Goal: Task Accomplishment & Management: Manage account settings

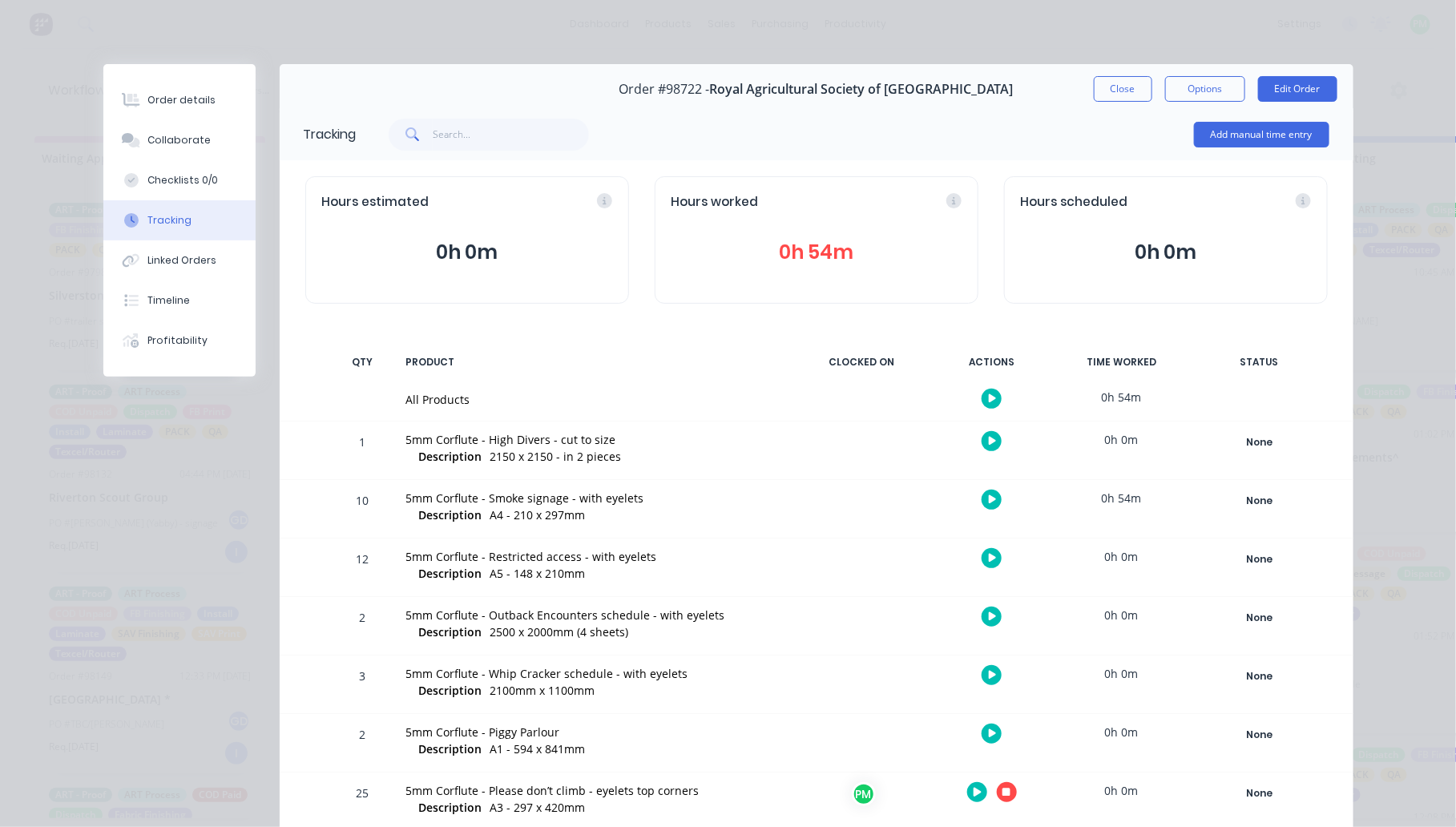
click at [1004, 802] on div at bounding box center [992, 792] width 120 height 40
click at [1003, 792] on icon "button" at bounding box center [1006, 792] width 8 height 8
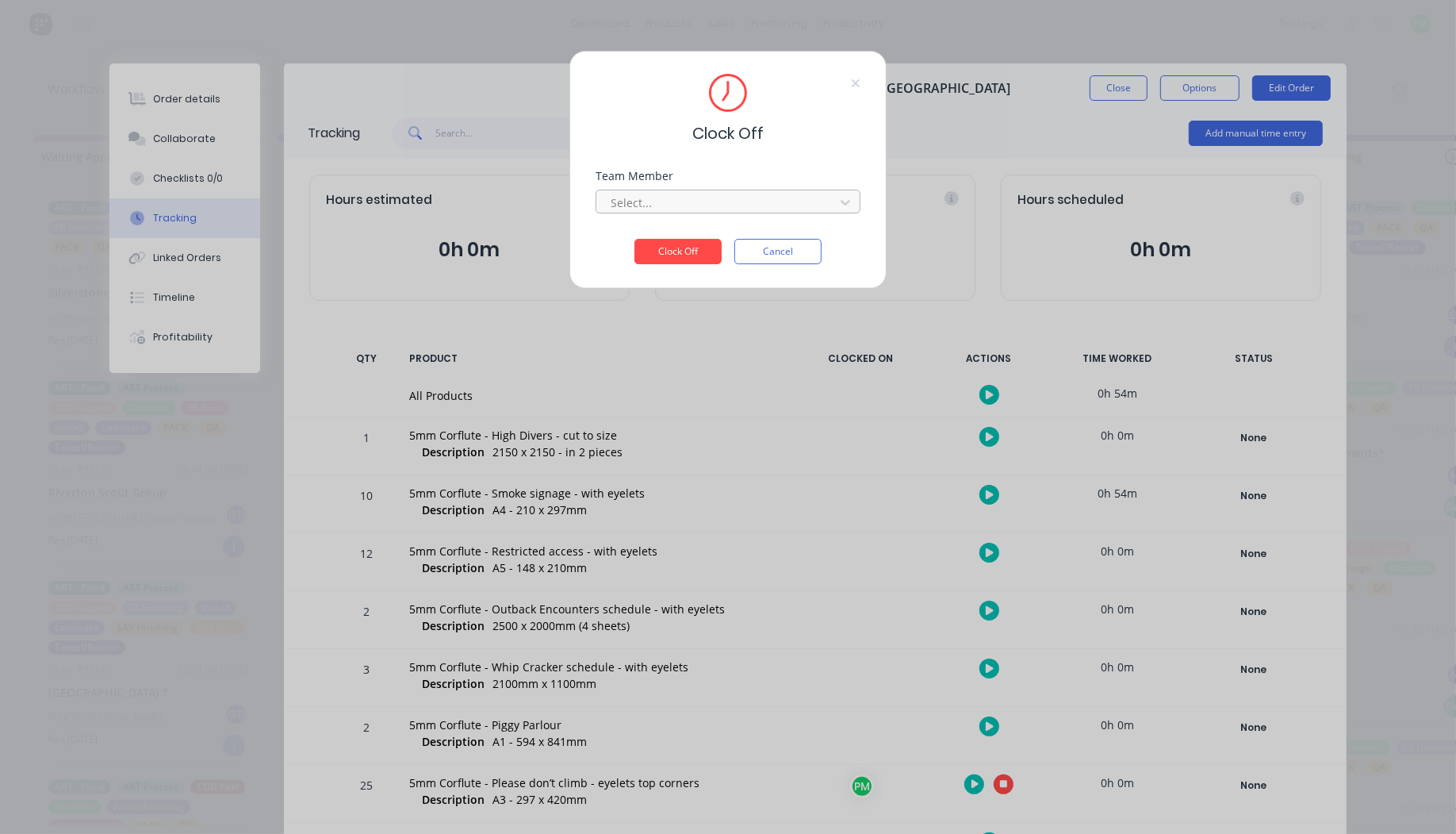
click at [676, 212] on div at bounding box center [718, 203] width 217 height 20
click at [660, 231] on div "Production Manager" at bounding box center [728, 237] width 265 height 36
click at [660, 234] on div "Production Manager" at bounding box center [728, 237] width 265 height 29
click at [675, 257] on button "Clock Off" at bounding box center [678, 252] width 87 height 25
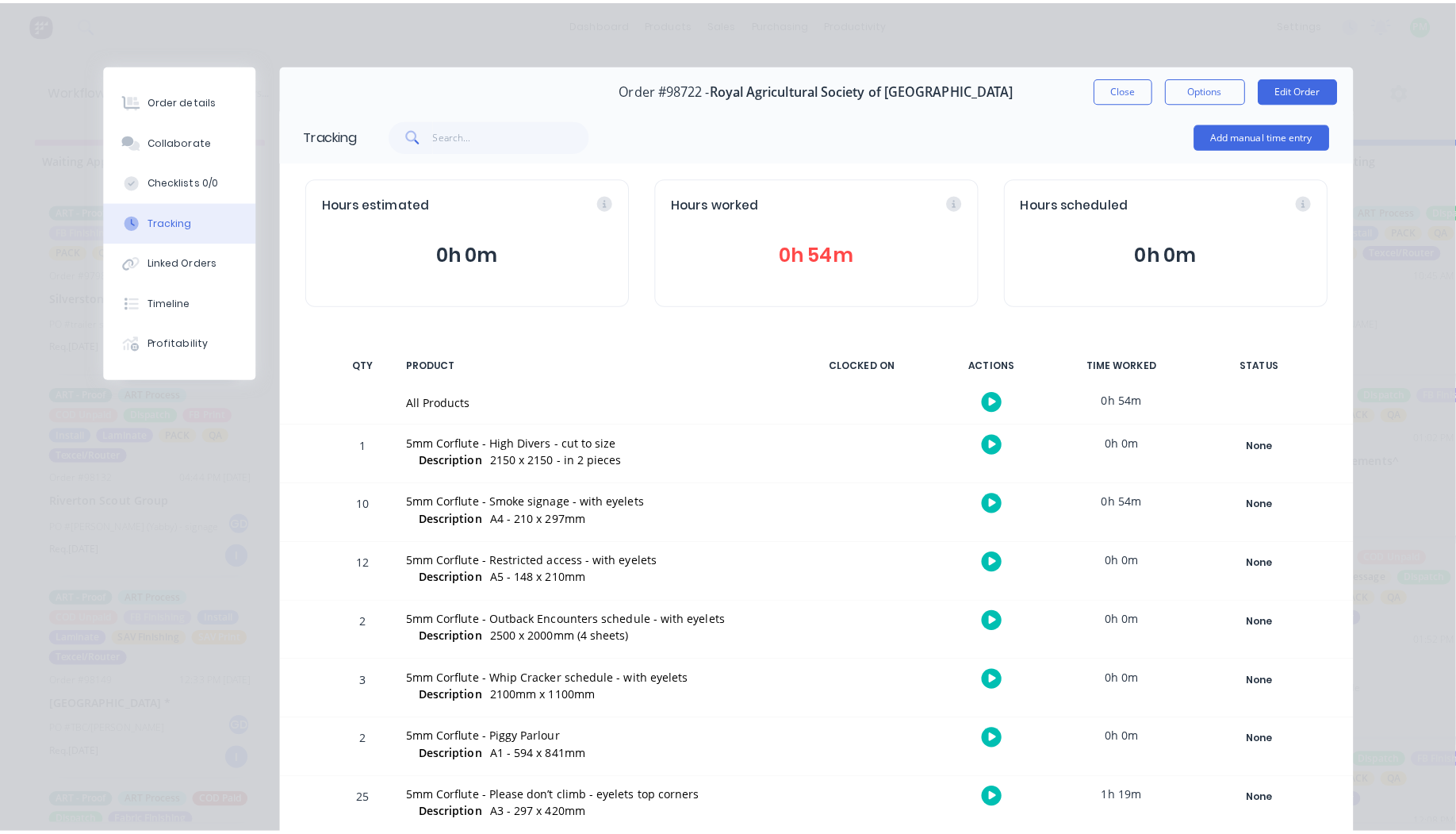
scroll to position [99, 0]
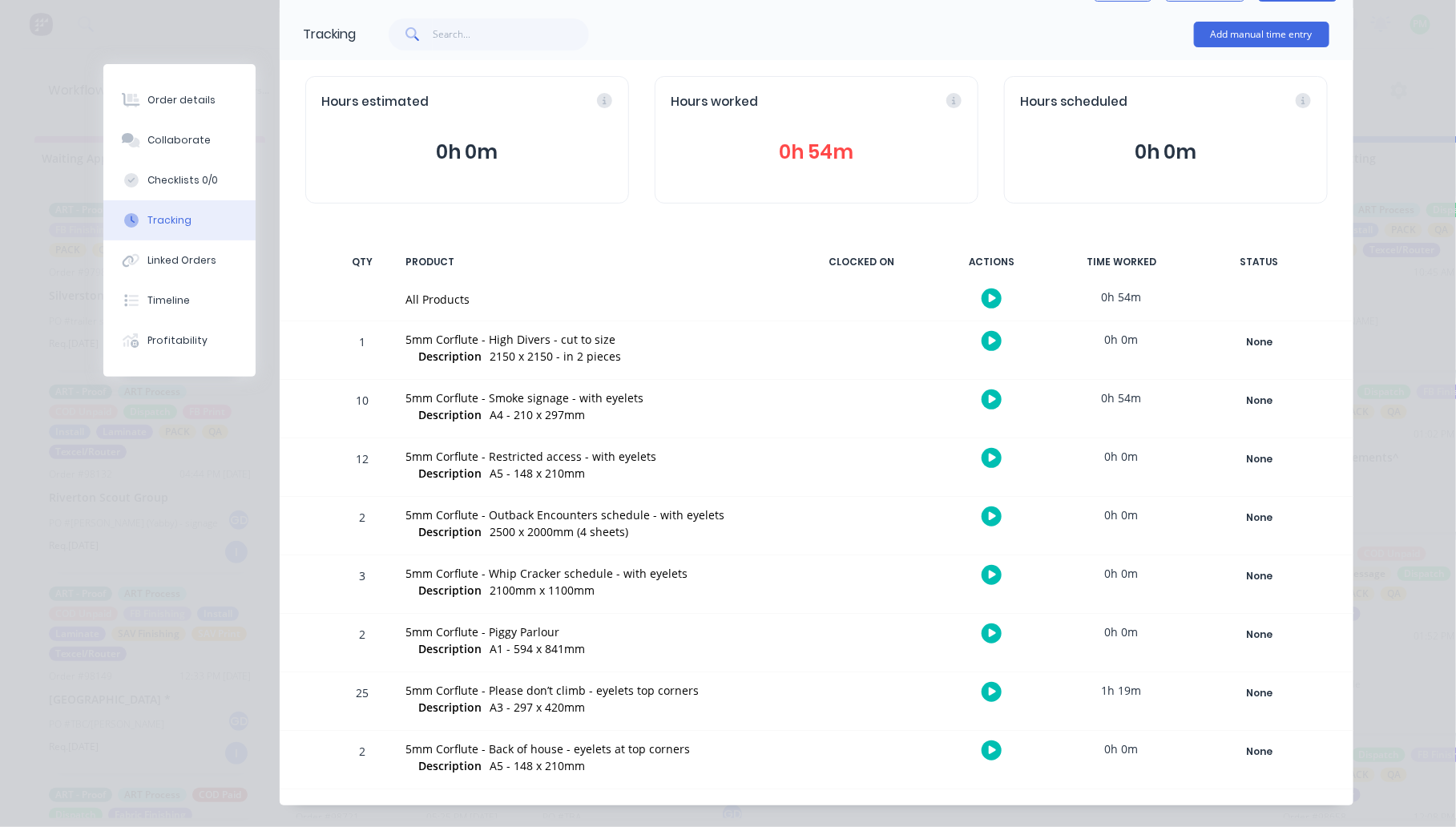
click at [989, 343] on icon "button" at bounding box center [993, 341] width 8 height 10
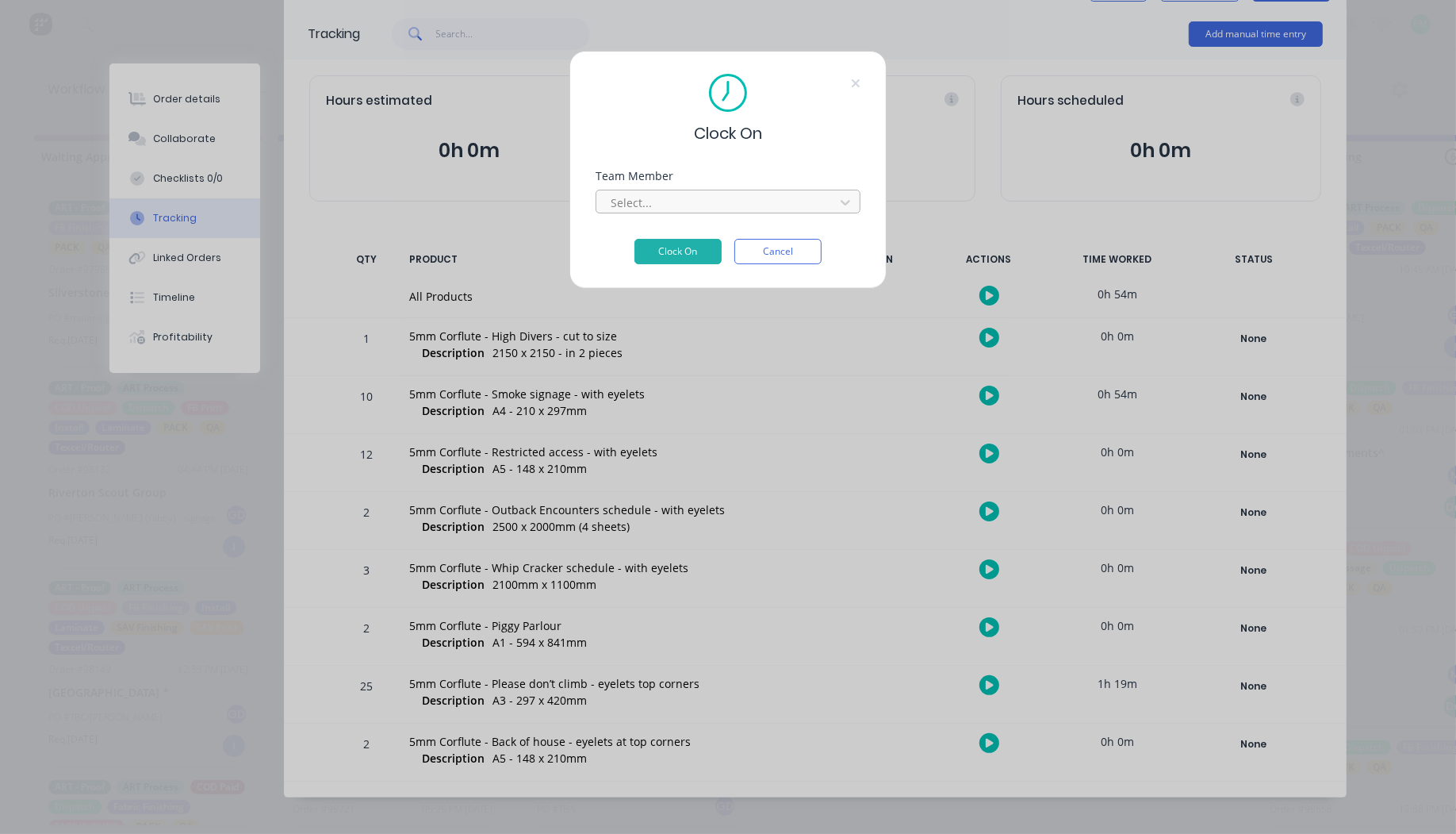
click at [723, 212] on div at bounding box center [718, 203] width 217 height 20
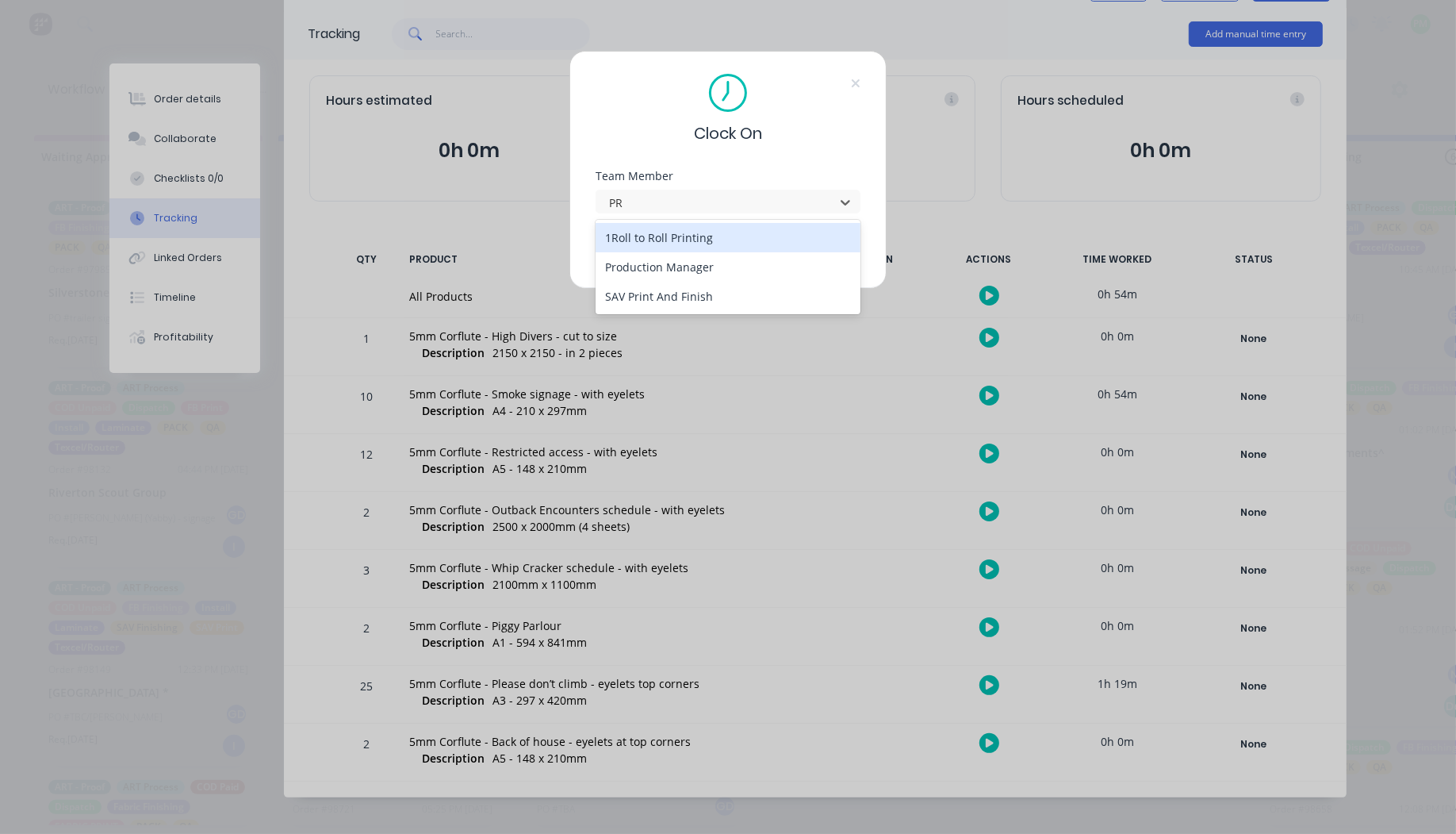
type input "PRO"
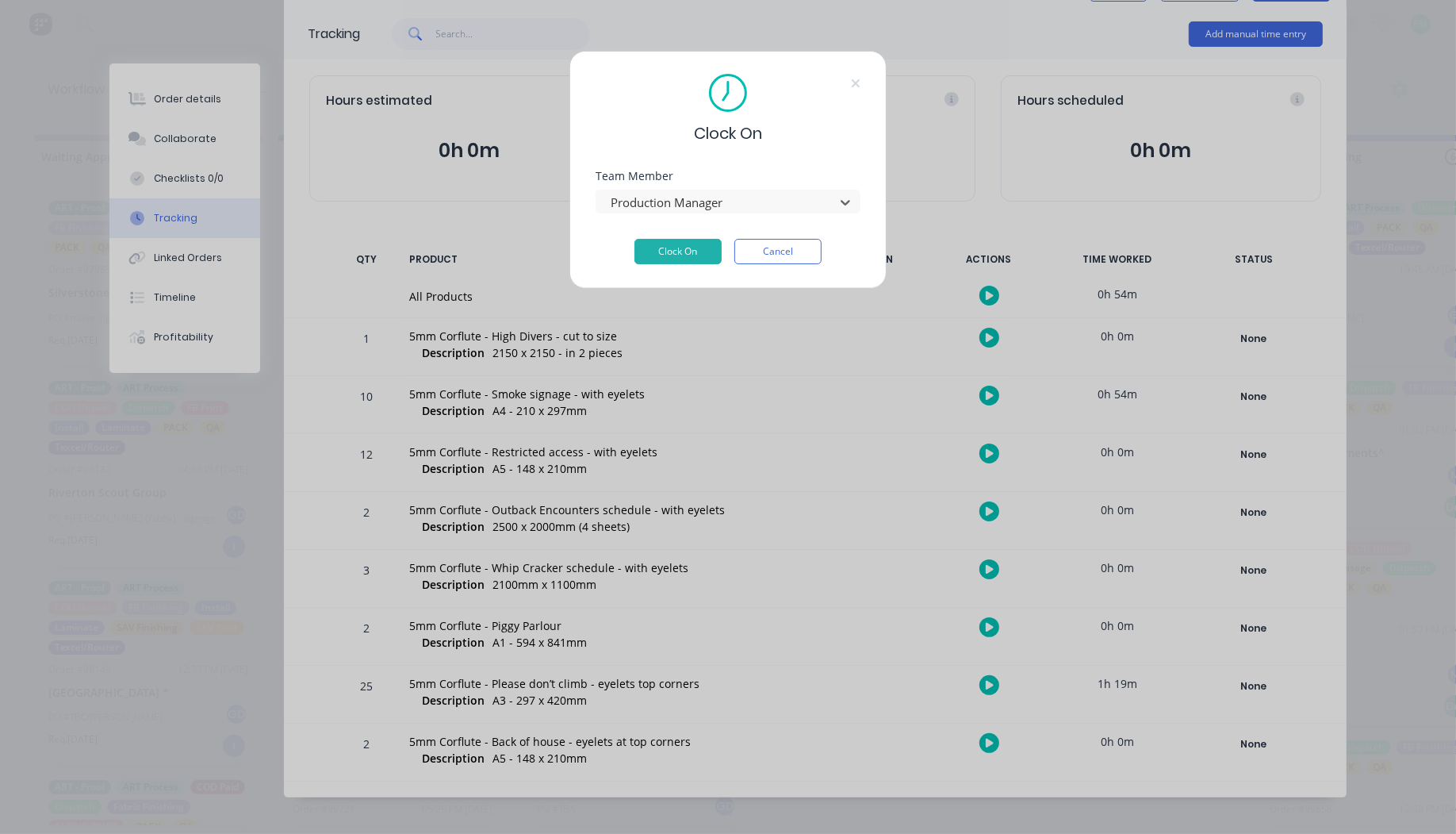
click at [635, 239] on button "Clock On" at bounding box center [678, 252] width 87 height 25
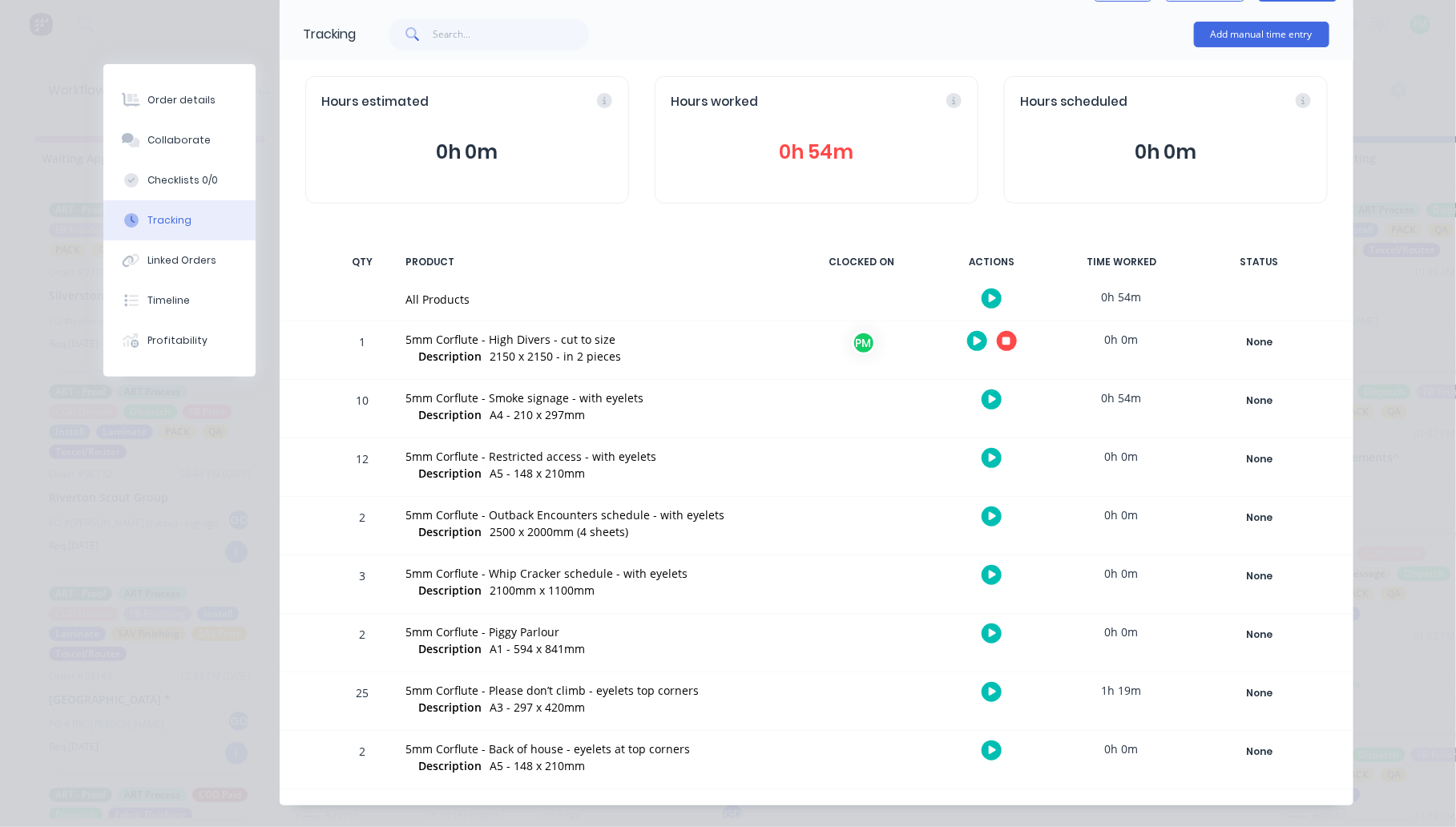
click at [997, 331] on button "button" at bounding box center [1007, 341] width 20 height 20
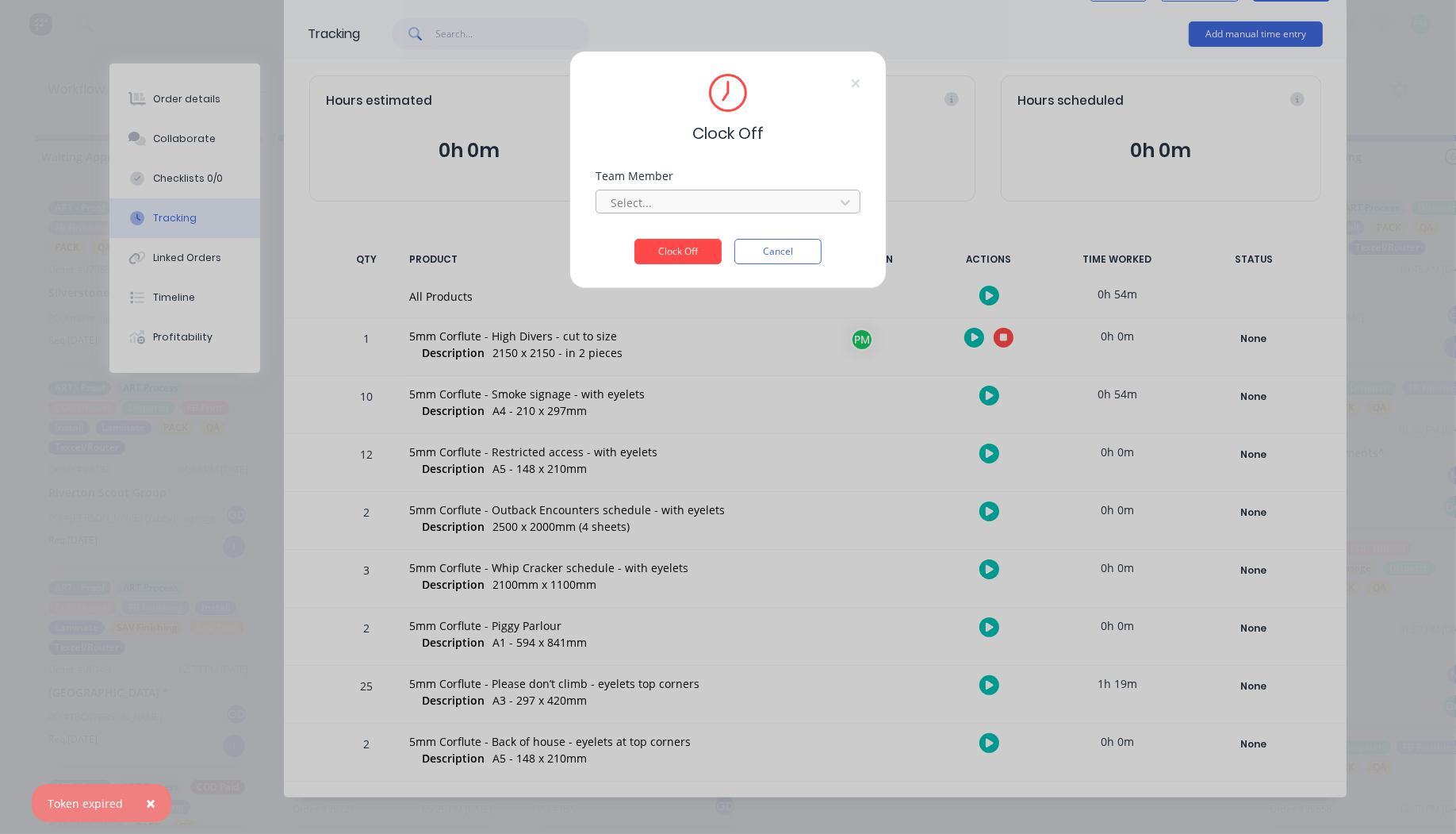
click at [676, 196] on div at bounding box center [718, 203] width 217 height 20
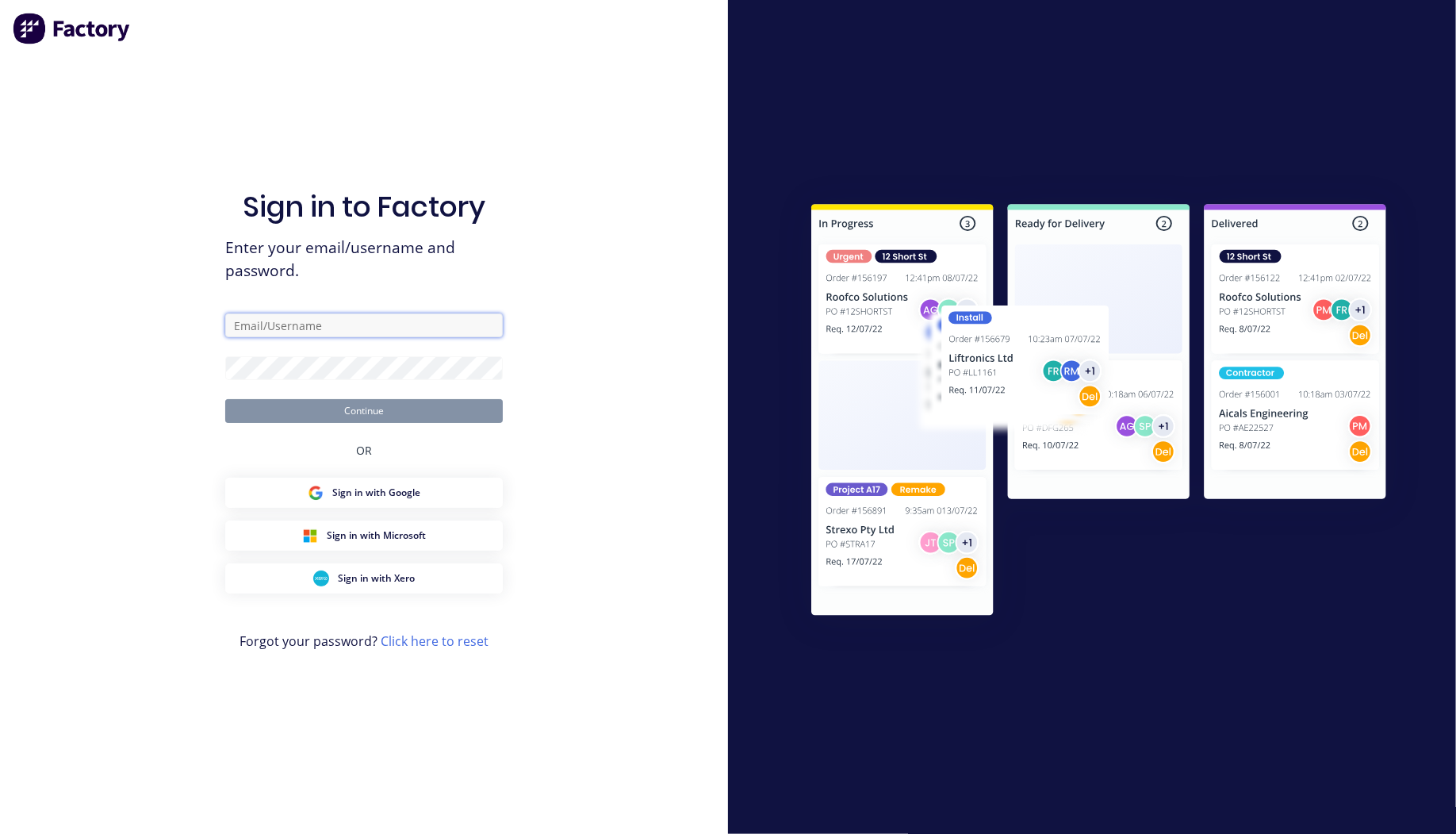
type input "[EMAIL_ADDRESS][DOMAIN_NAME]"
click at [329, 329] on input "[EMAIL_ADDRESS][DOMAIN_NAME]" at bounding box center [364, 325] width 277 height 23
click at [271, 416] on button "Continue" at bounding box center [364, 411] width 277 height 23
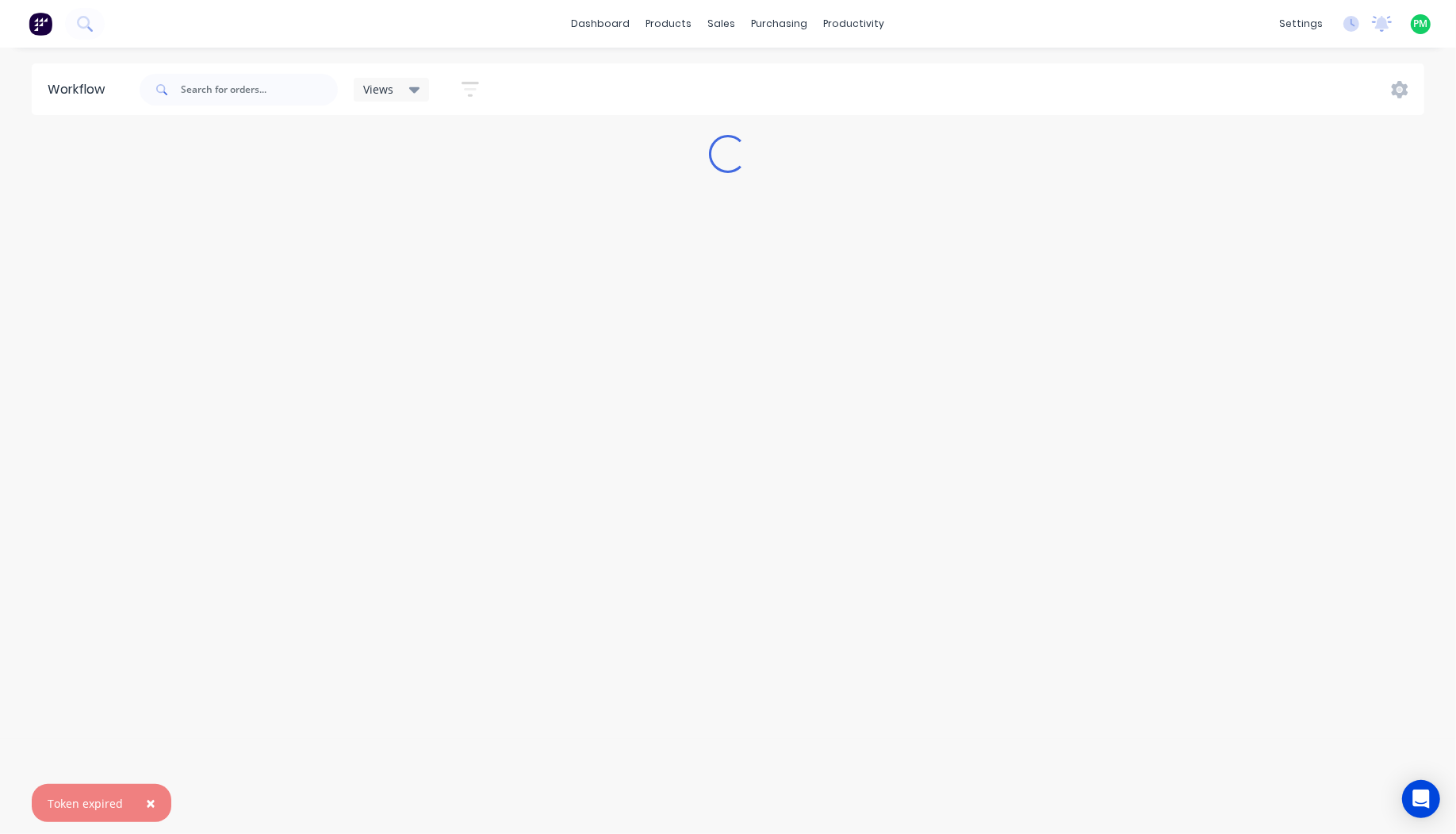
click at [399, 85] on div "Views" at bounding box center [392, 89] width 57 height 14
click at [413, 228] on button "Flatbed- Print" at bounding box center [450, 231] width 169 height 18
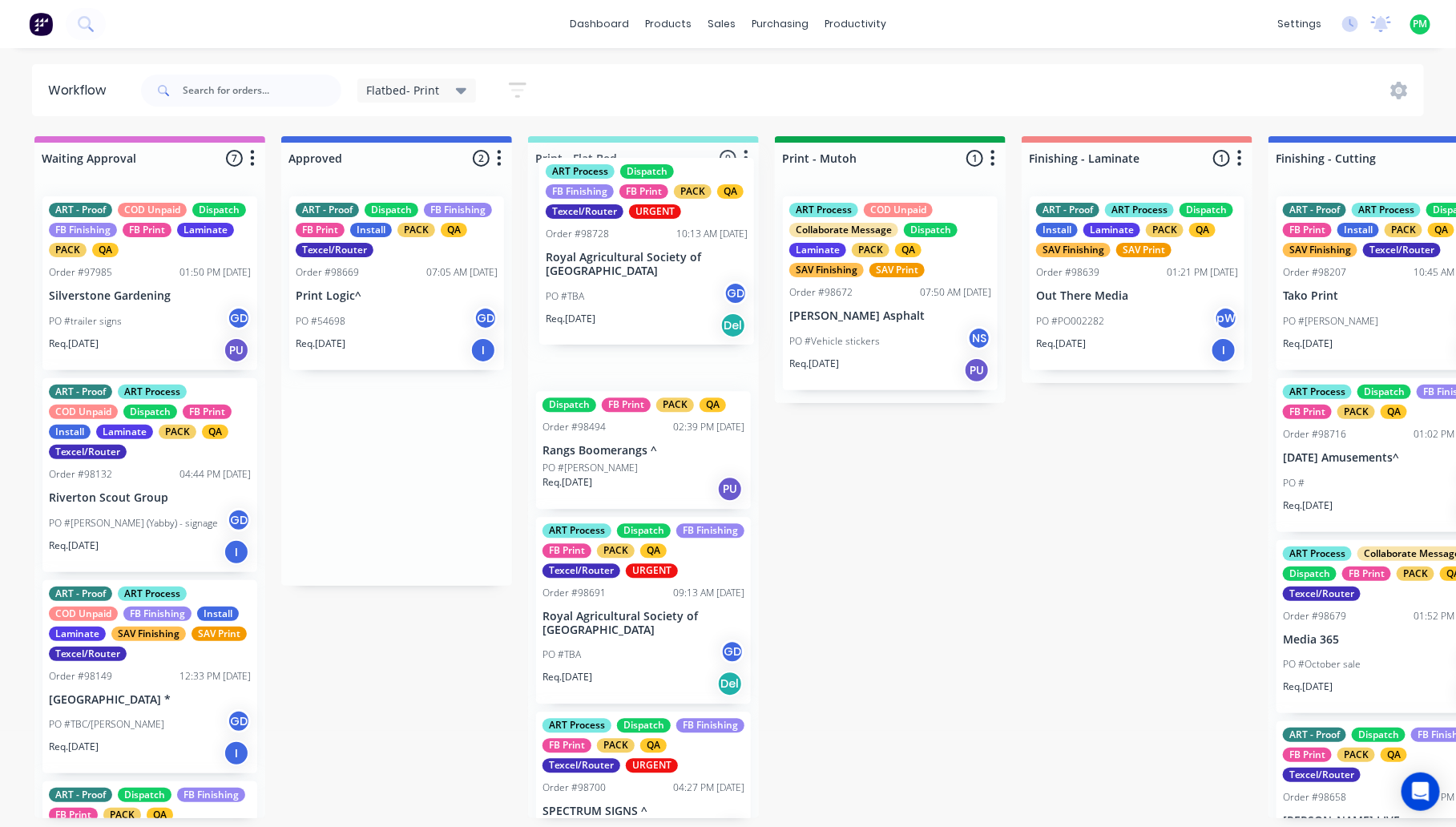
drag, startPoint x: 359, startPoint y: 316, endPoint x: 631, endPoint y: 278, distance: 274.6
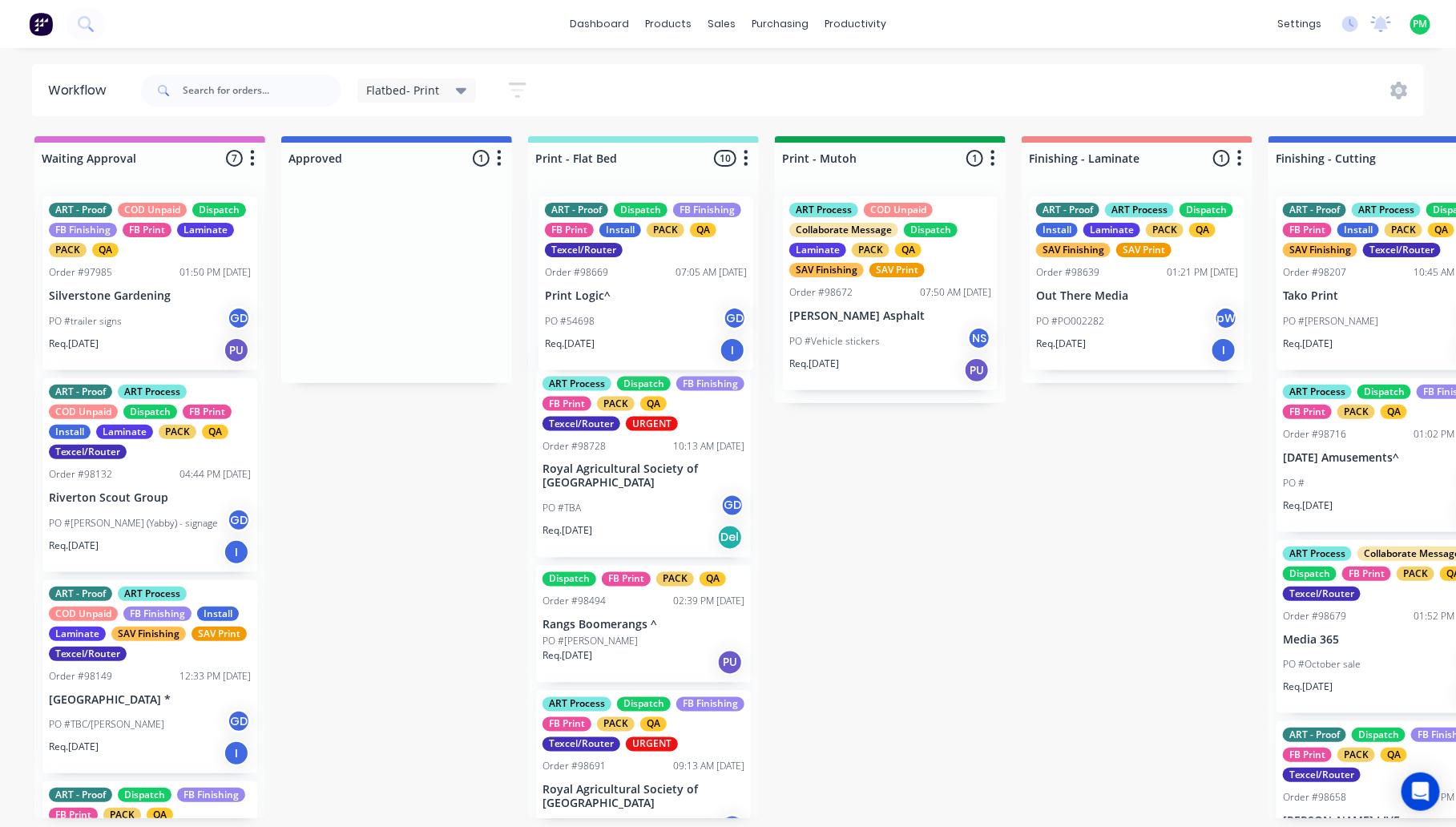
drag, startPoint x: 385, startPoint y: 309, endPoint x: 666, endPoint y: 301, distance: 281.1
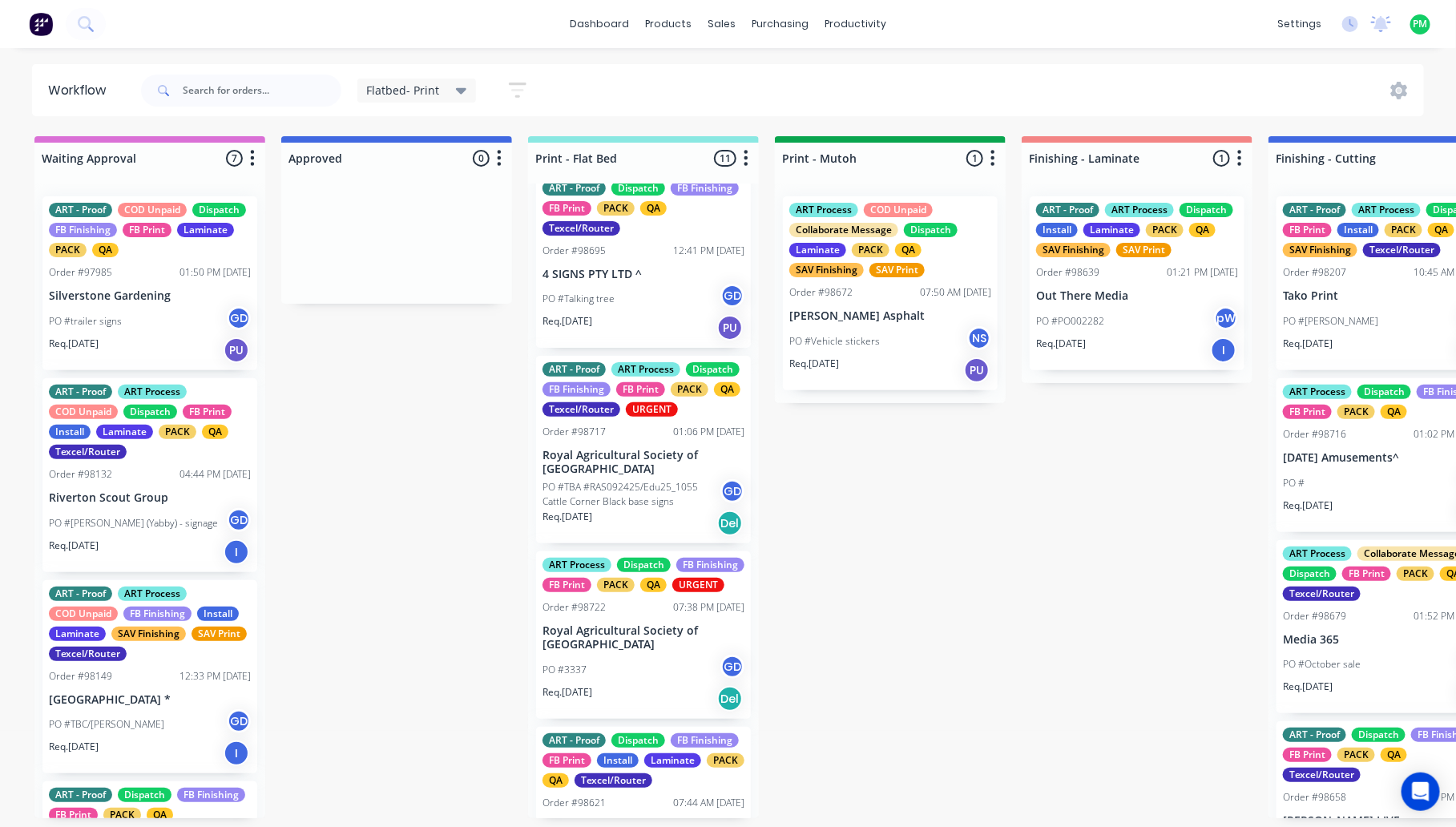
scroll to position [1002, 0]
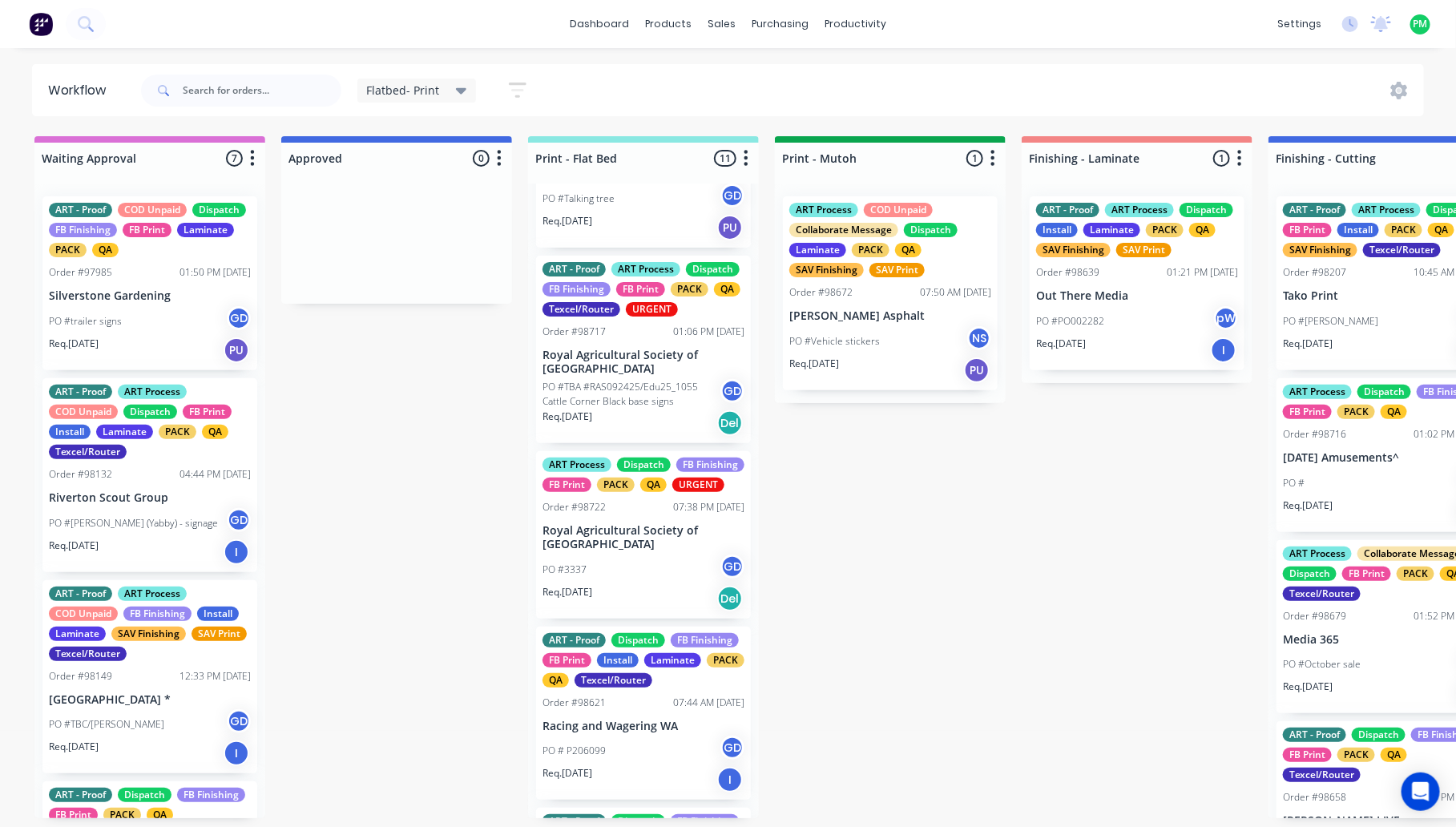
click at [635, 551] on p "Royal Agricultural Society of [GEOGRAPHIC_DATA]" at bounding box center [643, 538] width 202 height 27
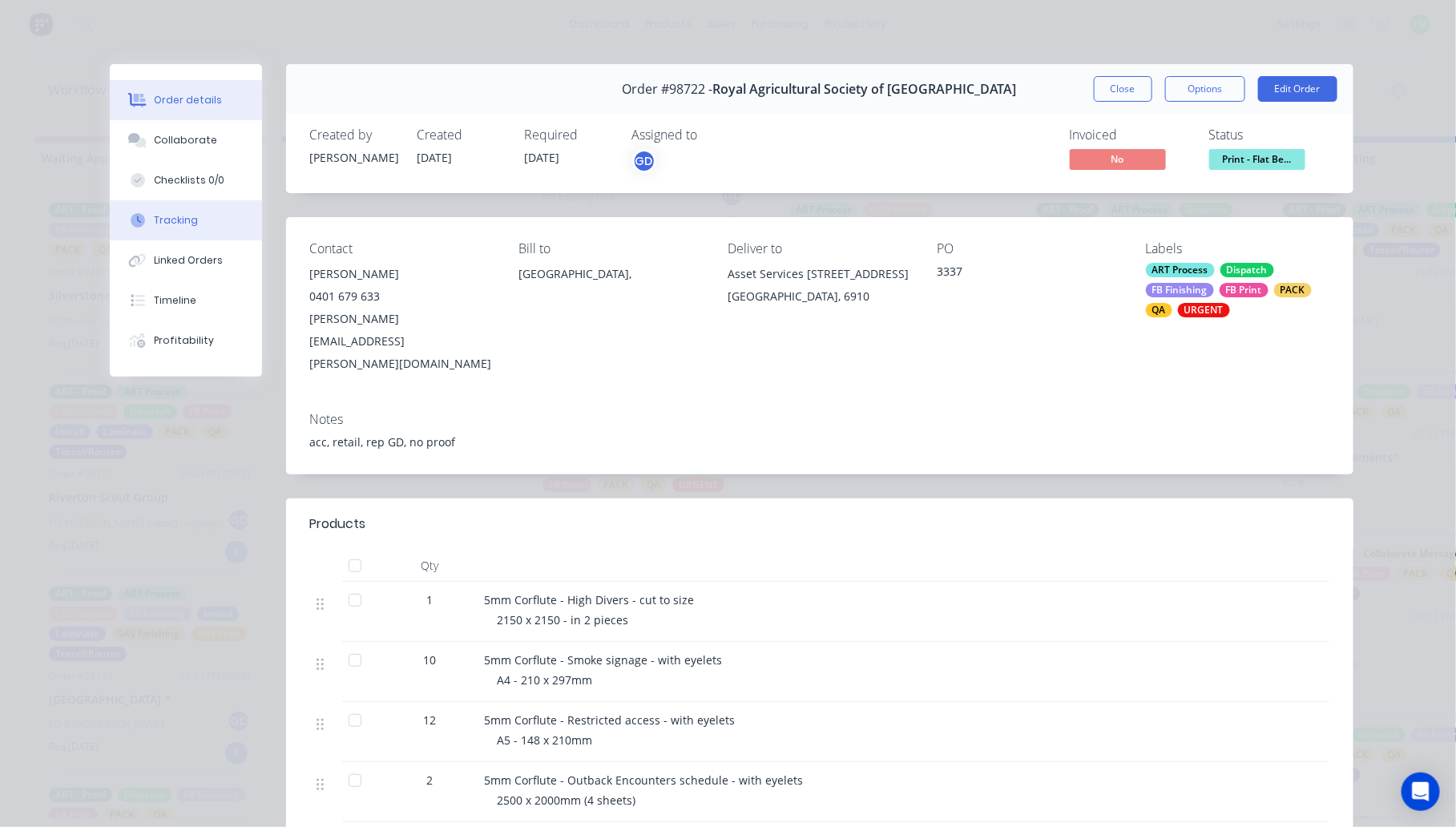
click at [172, 216] on div "Tracking" at bounding box center [176, 220] width 44 height 14
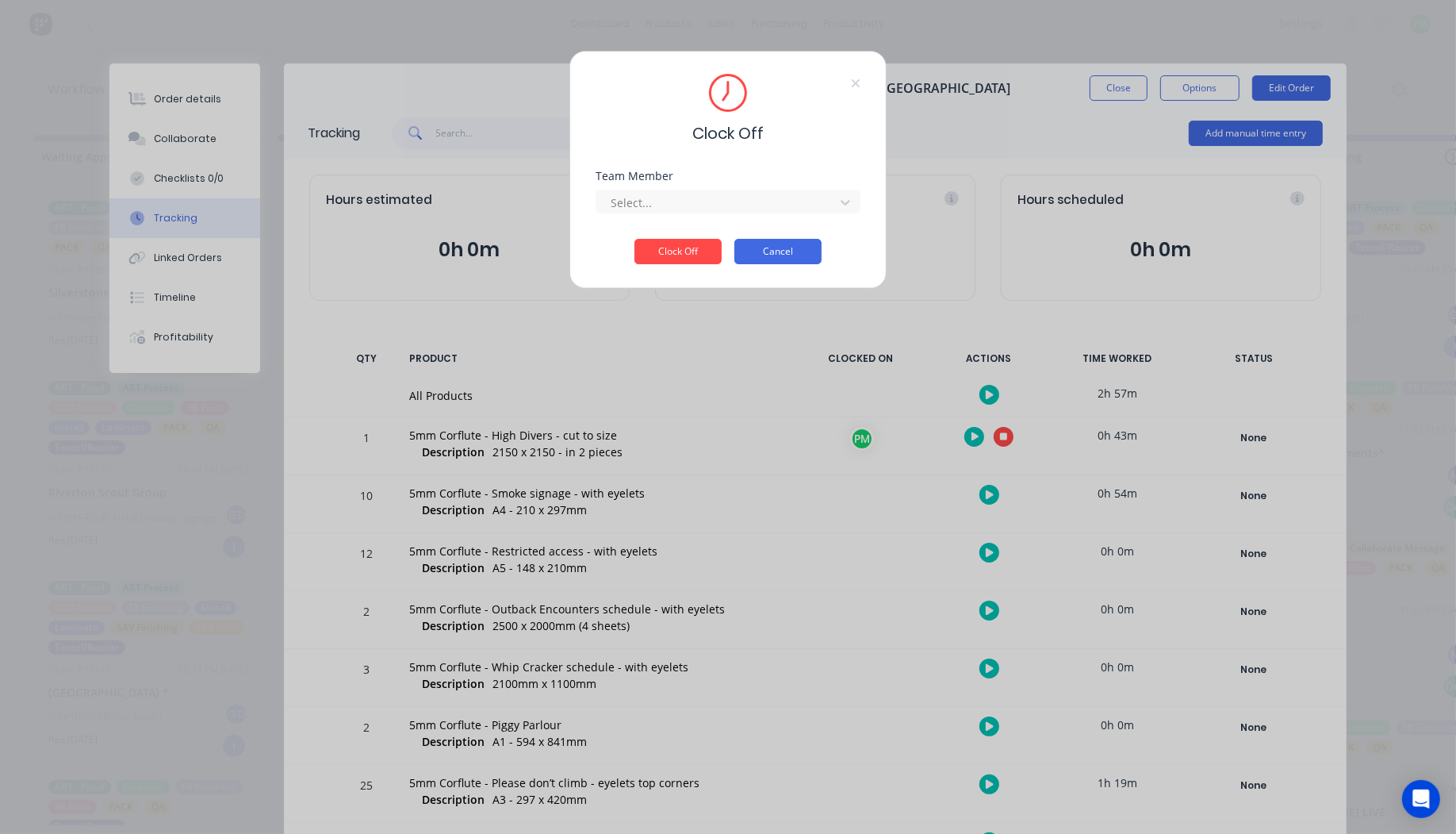
click at [767, 246] on button "Cancel" at bounding box center [778, 252] width 87 height 25
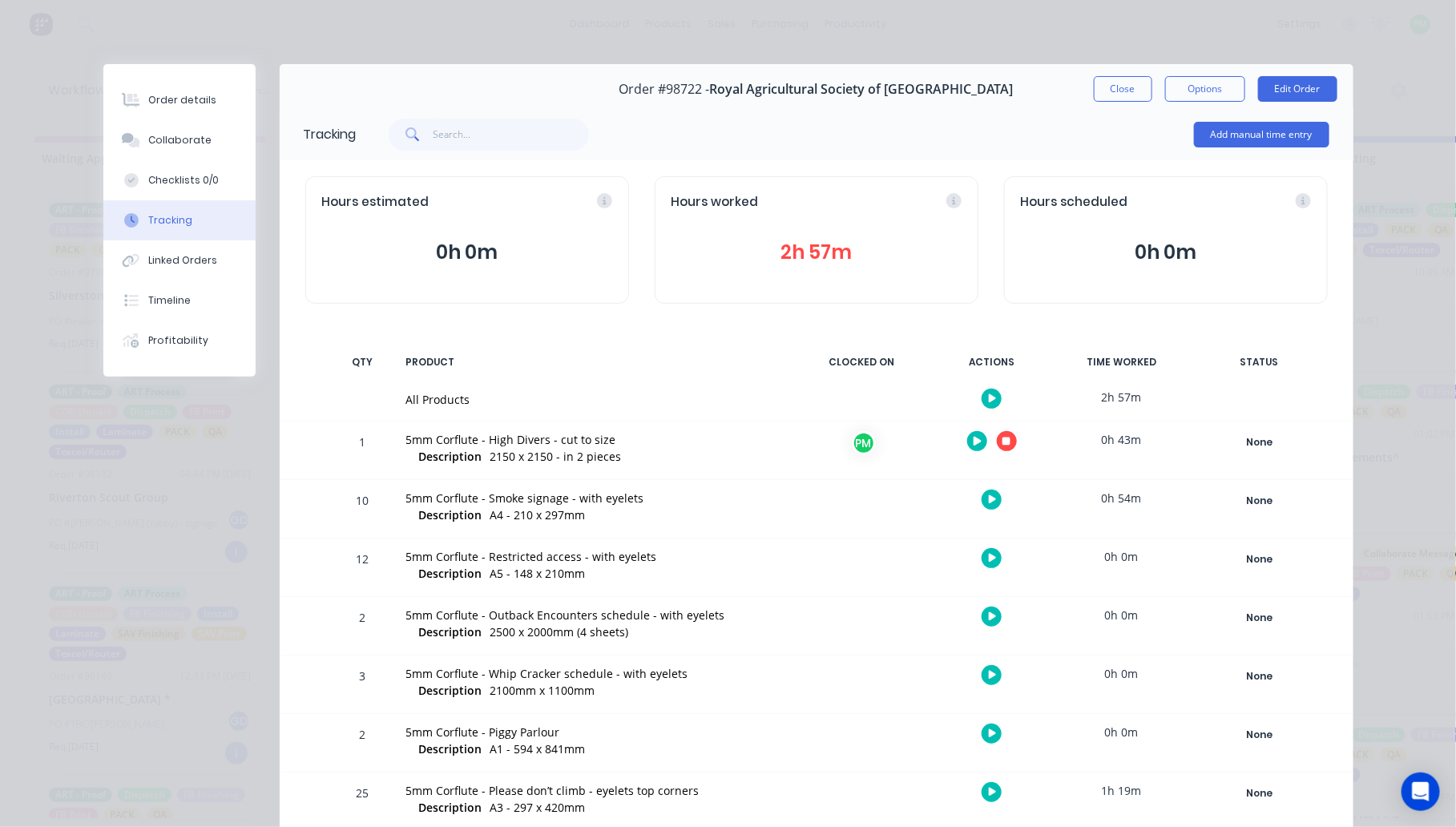
click at [1003, 442] on icon "button" at bounding box center [1006, 441] width 8 height 8
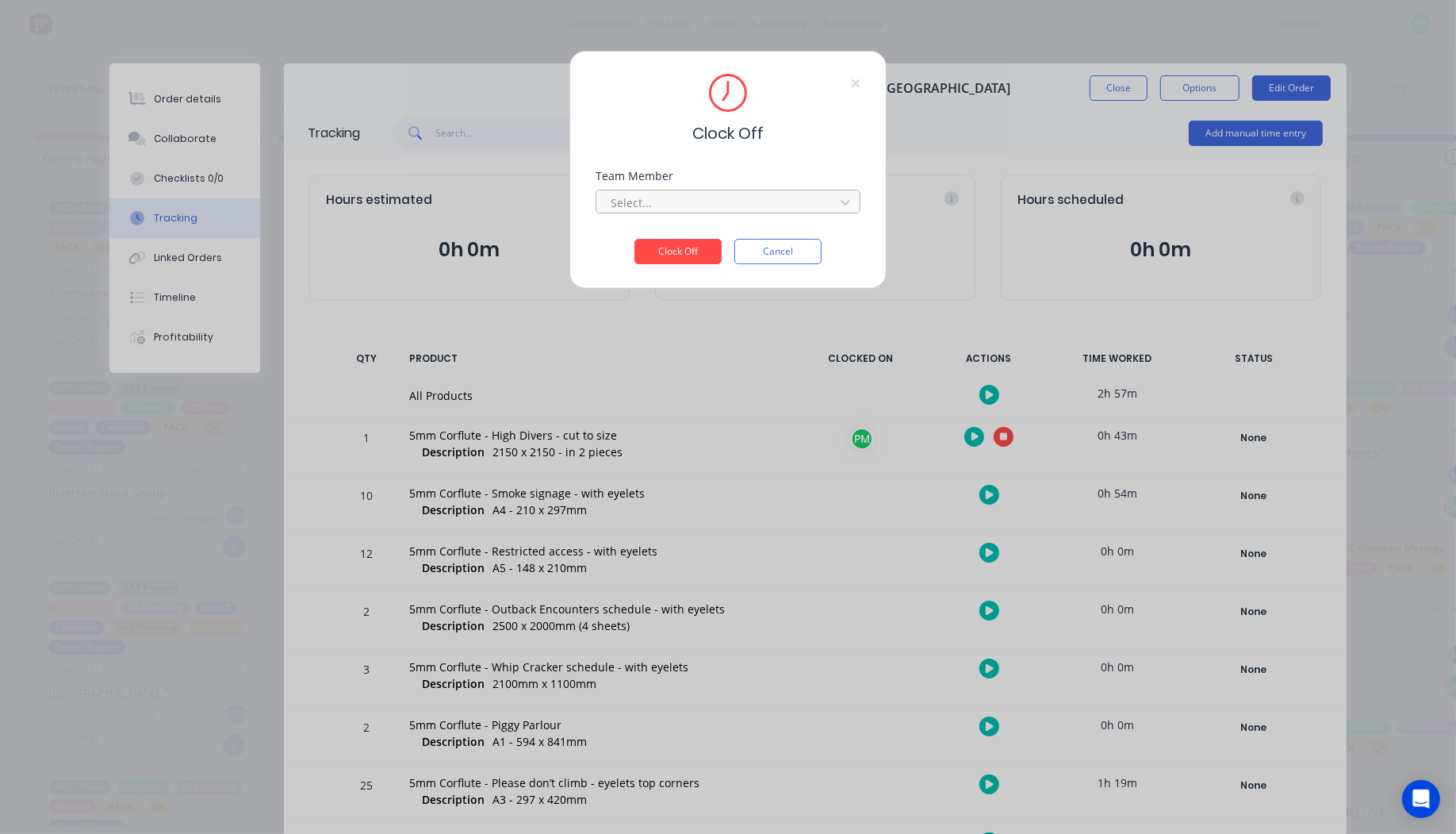
click at [700, 195] on div at bounding box center [718, 203] width 217 height 20
click at [683, 228] on div "Production Manager" at bounding box center [728, 237] width 265 height 29
click at [683, 247] on button "Clock Off" at bounding box center [678, 252] width 87 height 25
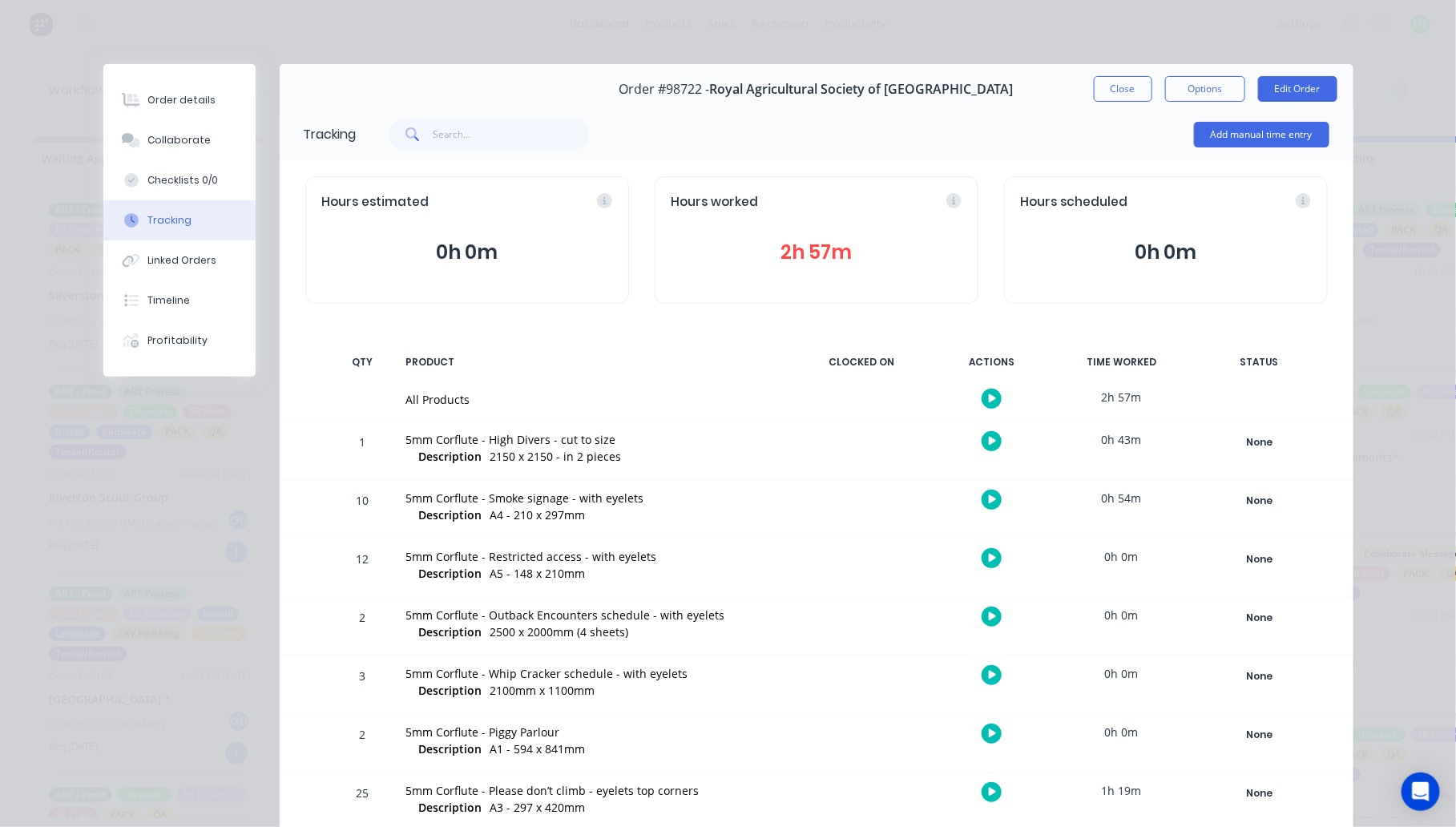
click at [989, 674] on icon "button" at bounding box center [993, 675] width 8 height 8
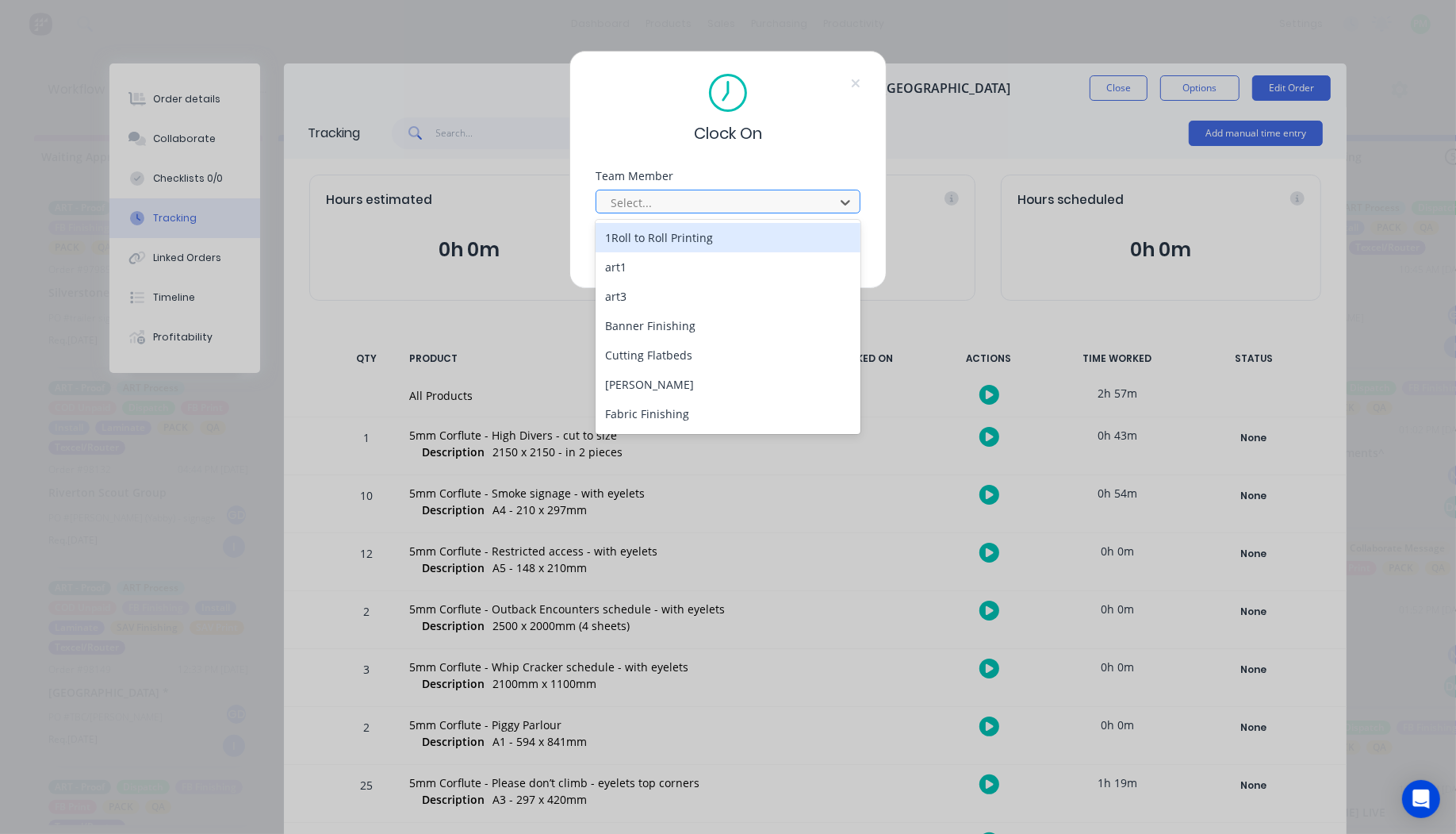
click at [623, 204] on div at bounding box center [718, 203] width 217 height 20
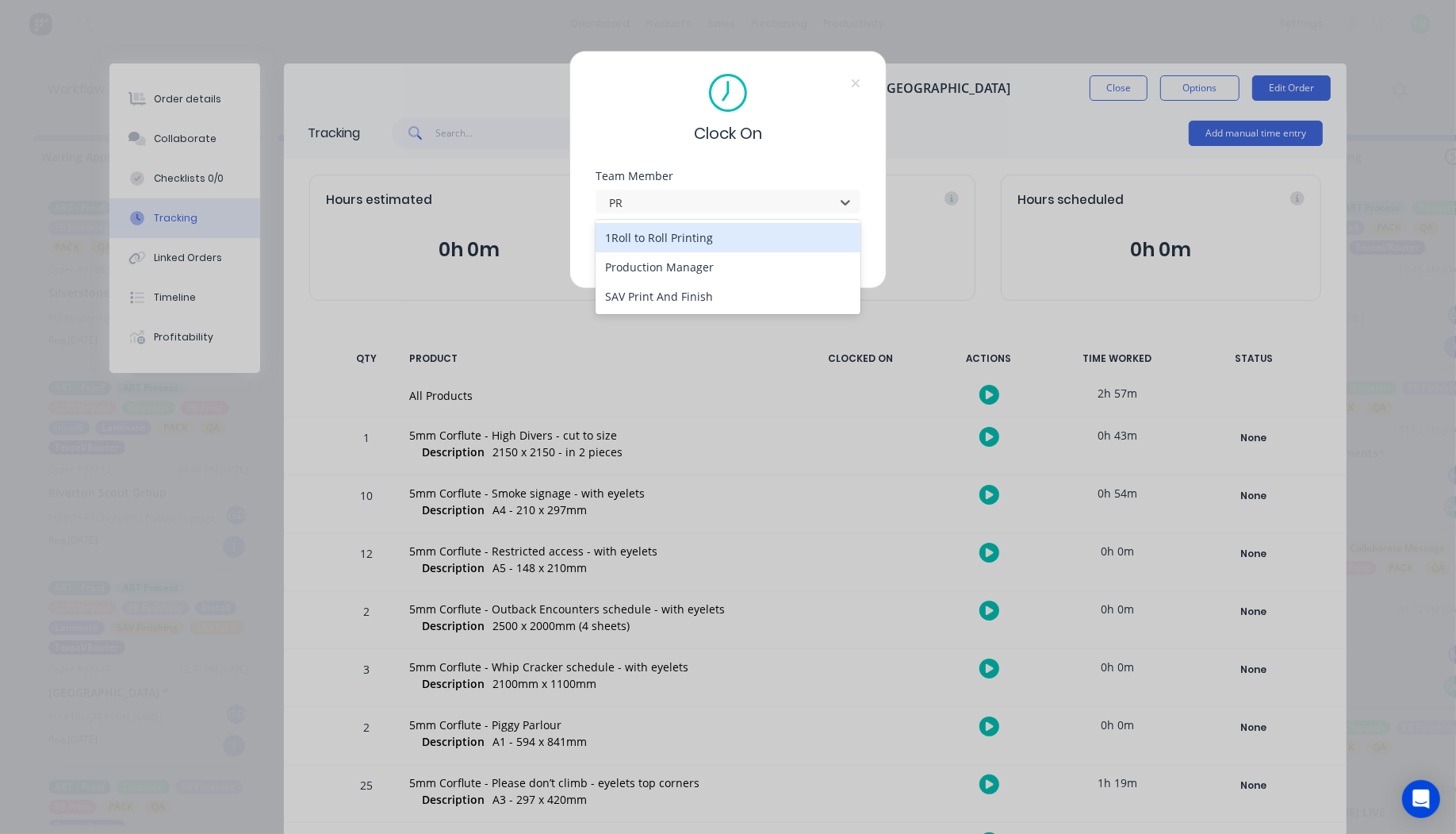
type input "PRO"
type input "\"
click at [635, 239] on button "Clock On" at bounding box center [678, 252] width 87 height 25
